Goal: Task Accomplishment & Management: Manage account settings

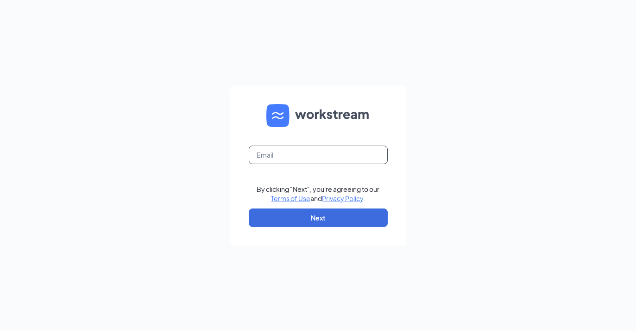
click at [311, 150] on input "text" at bounding box center [318, 155] width 139 height 19
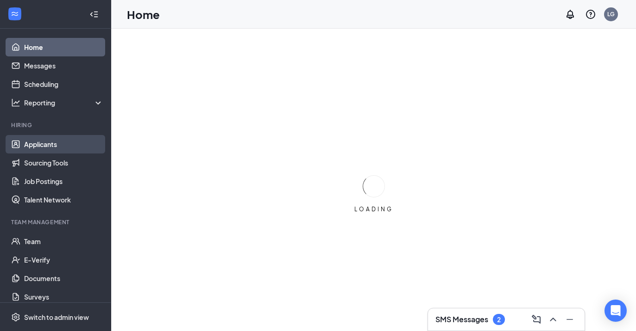
click at [49, 146] on link "Applicants" at bounding box center [63, 144] width 79 height 19
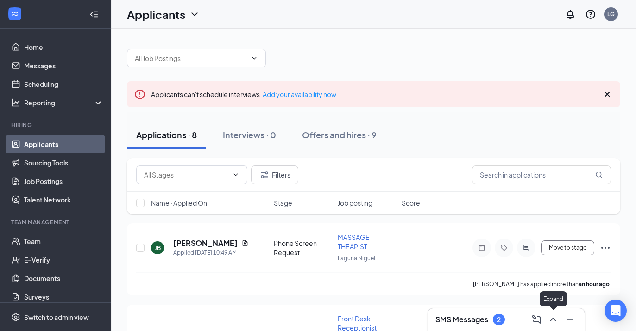
click at [552, 323] on icon "ChevronUp" at bounding box center [552, 319] width 11 height 11
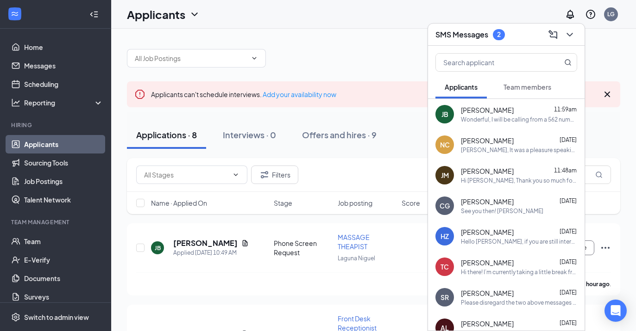
click at [503, 181] on div "Hi Janelle, Thank you so much for taking the time to meet with us. We thoroughl…" at bounding box center [519, 181] width 116 height 8
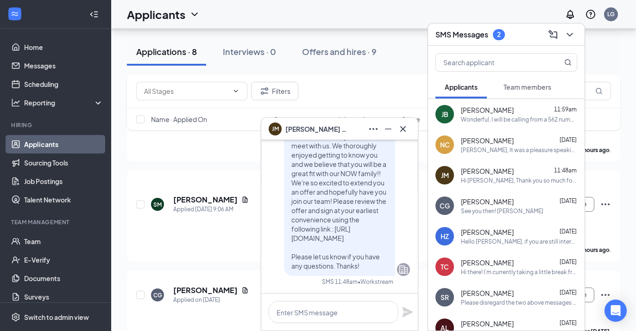
scroll to position [244, 0]
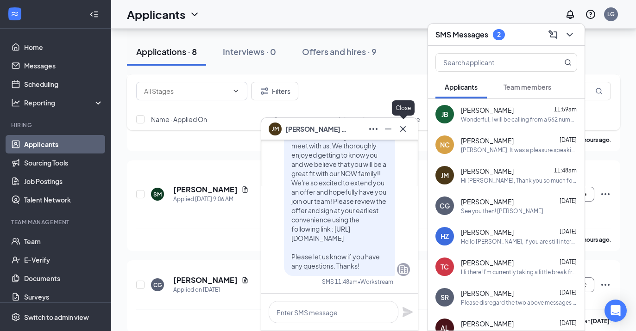
click at [403, 130] on icon "Cross" at bounding box center [403, 129] width 6 height 6
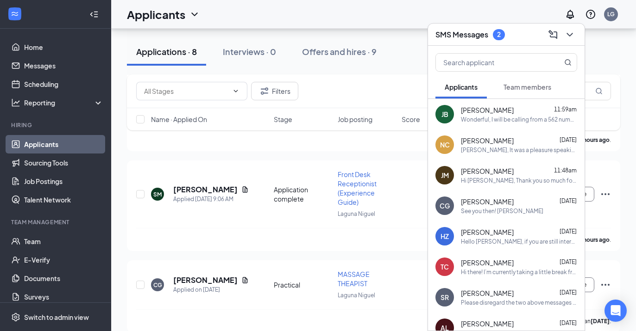
click at [487, 120] on div "Wonderful, I will be calling from a 562 number and will be reaching out at 1pm …" at bounding box center [519, 120] width 116 height 8
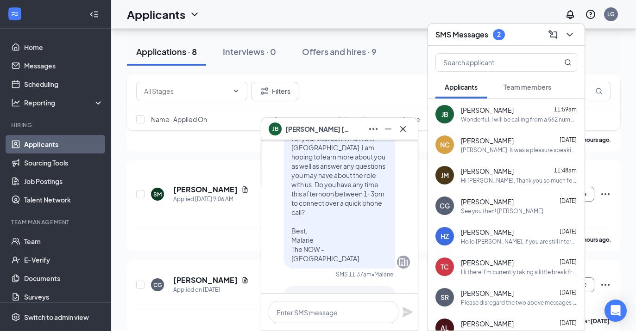
scroll to position [-122, 0]
click at [403, 129] on icon "Cross" at bounding box center [403, 129] width 6 height 6
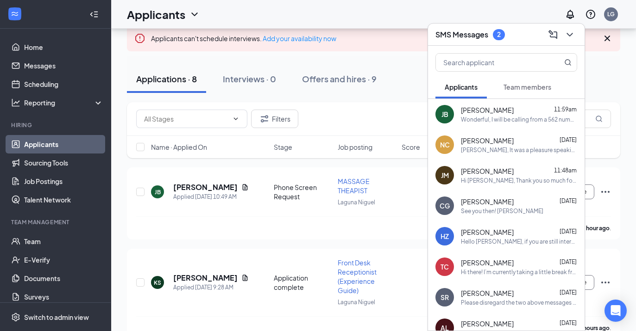
scroll to position [54, 0]
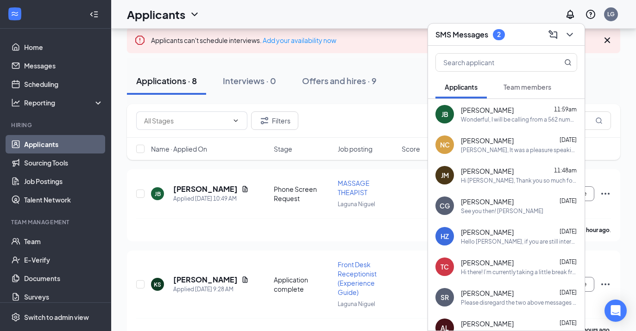
click at [479, 169] on span "Janelle Missico" at bounding box center [487, 171] width 53 height 9
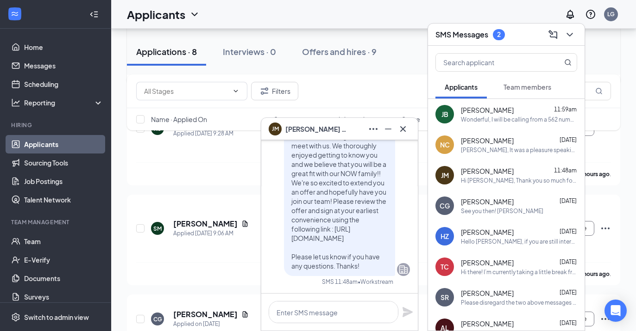
scroll to position [212, 0]
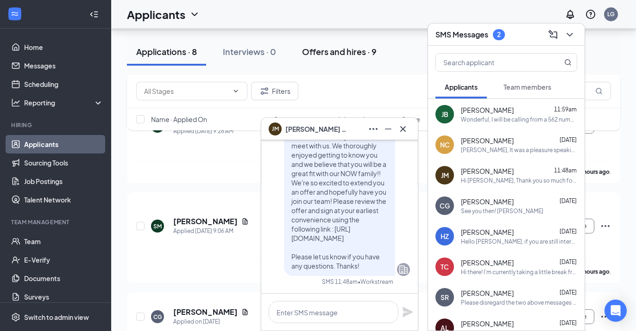
click at [350, 50] on div "Offers and hires · 9" at bounding box center [339, 52] width 75 height 12
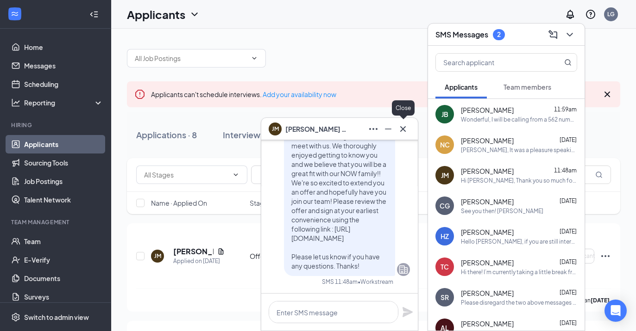
click at [399, 129] on icon "Cross" at bounding box center [402, 129] width 11 height 11
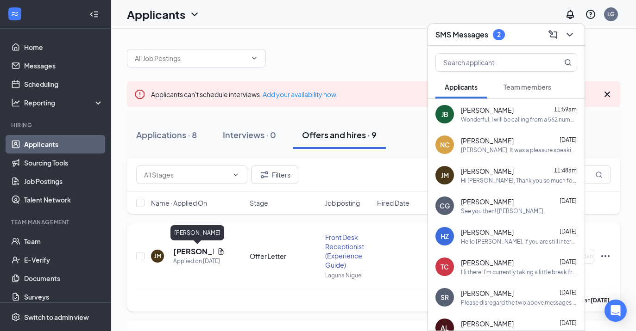
click at [183, 255] on h5 "Janelle Missico" at bounding box center [193, 252] width 40 height 10
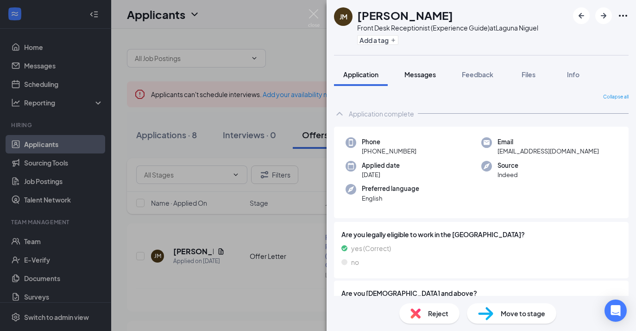
click at [424, 79] on div "Messages" at bounding box center [419, 74] width 31 height 9
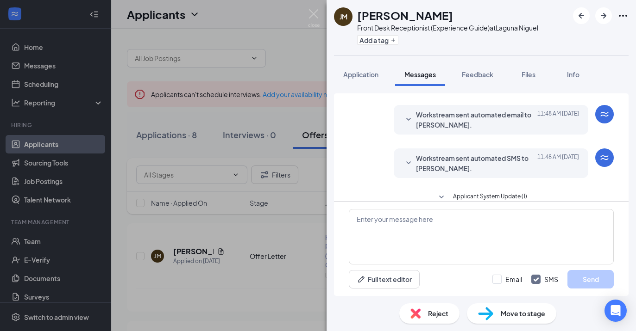
scroll to position [241, 0]
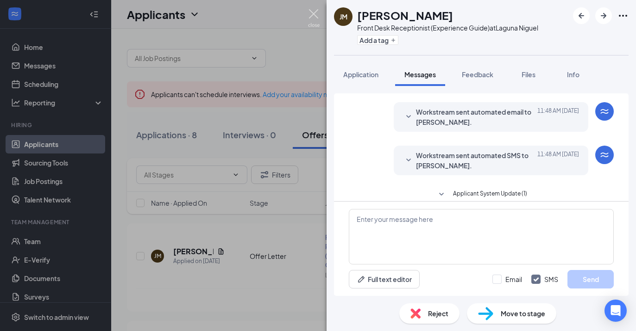
click at [313, 16] on img at bounding box center [314, 18] width 12 height 18
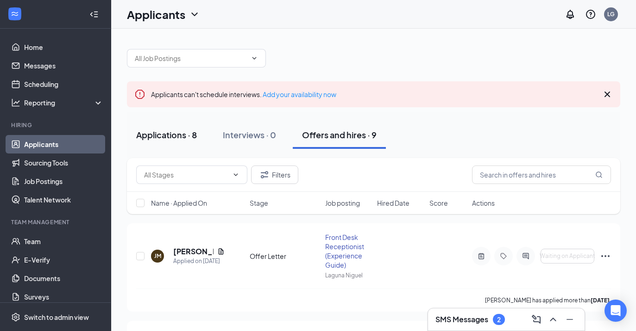
click at [157, 132] on div "Applications · 8" at bounding box center [166, 135] width 61 height 12
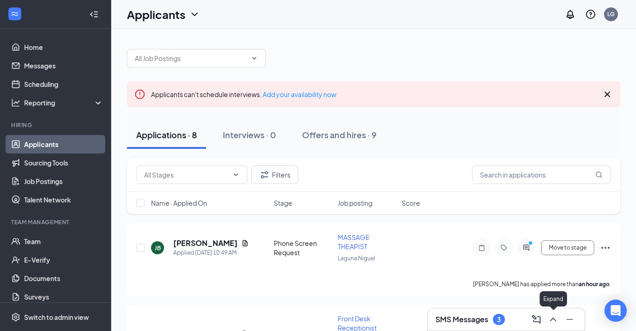
click at [553, 316] on icon "ChevronUp" at bounding box center [552, 319] width 11 height 11
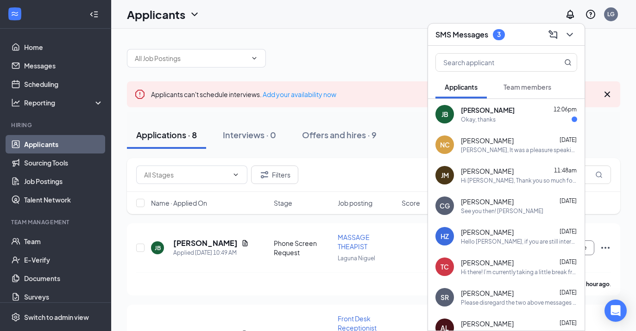
click at [496, 119] on div "Okay, thanks" at bounding box center [519, 120] width 116 height 8
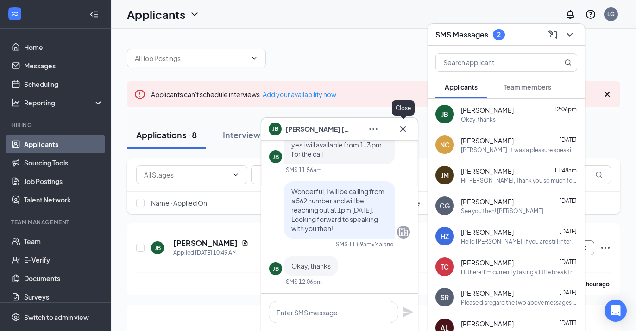
click at [404, 131] on icon "Cross" at bounding box center [402, 129] width 11 height 11
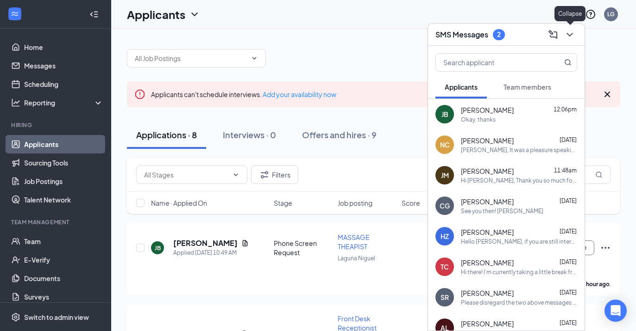
click at [570, 33] on icon "ChevronDown" at bounding box center [569, 34] width 11 height 11
